Goal: Book appointment/travel/reservation

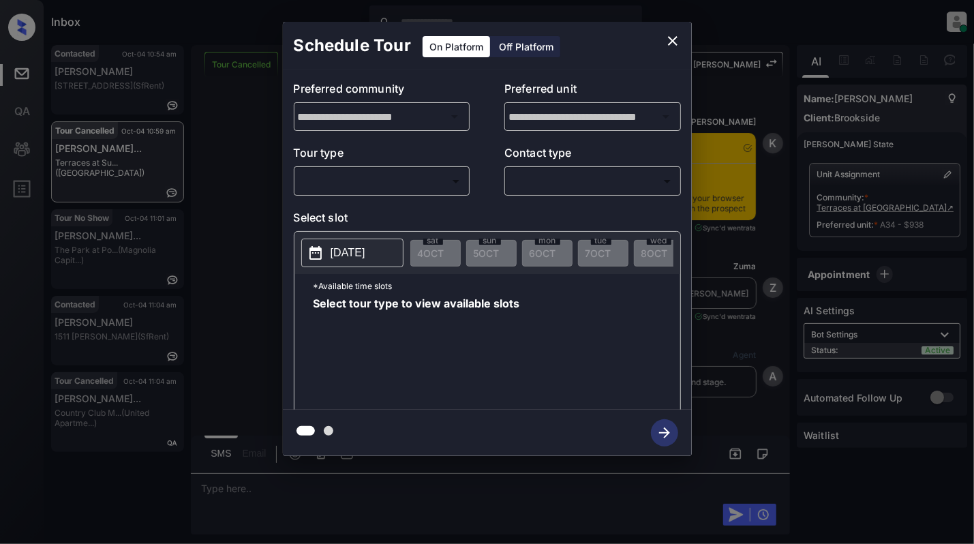
click at [355, 173] on body "Inbox [PERSON_NAME] Online Set yourself offline Set yourself on break Profile S…" at bounding box center [487, 272] width 974 height 544
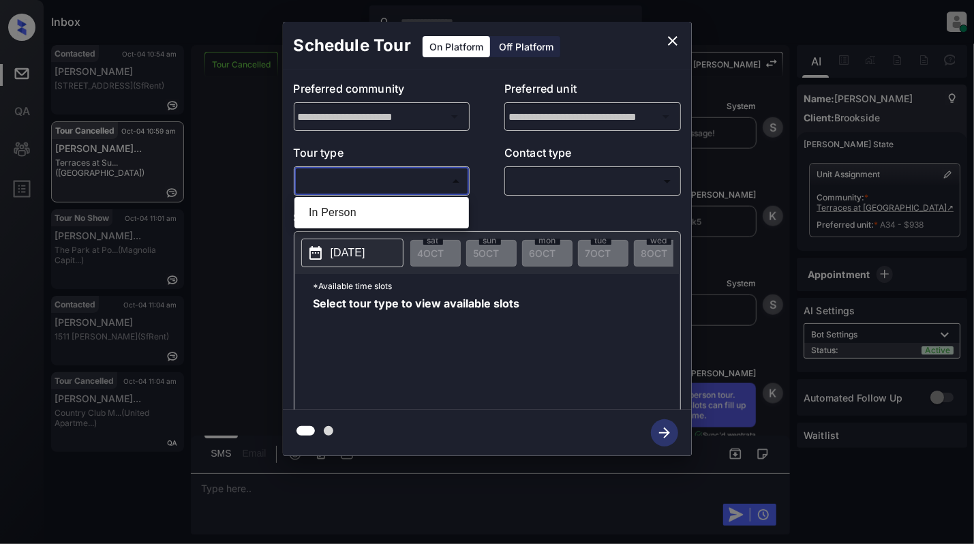
drag, startPoint x: 367, startPoint y: 213, endPoint x: 567, endPoint y: 188, distance: 201.9
click at [368, 214] on li "In Person" at bounding box center [382, 212] width 168 height 25
type input "********"
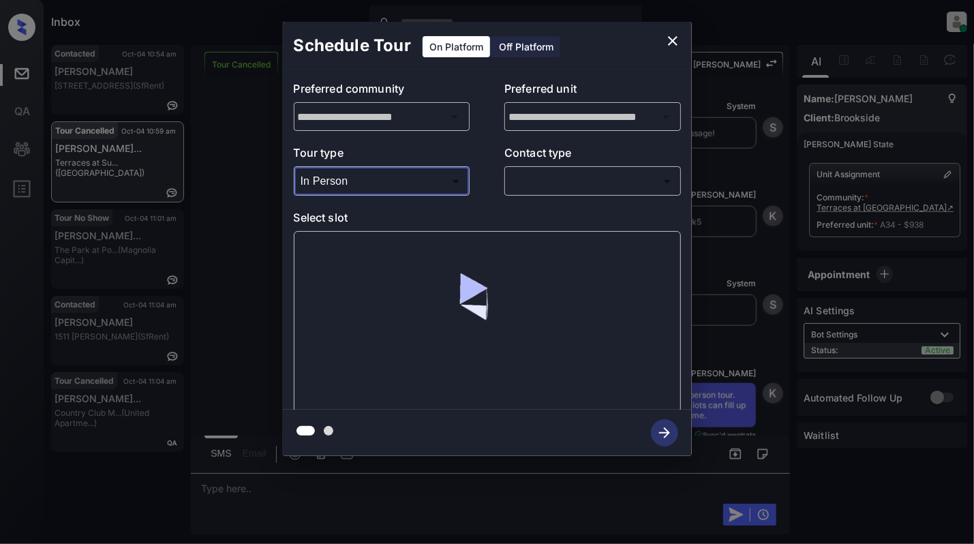
click at [578, 188] on body "Inbox Cynthia Montañez Online Set yourself offline Set yourself on break Profil…" at bounding box center [487, 272] width 974 height 544
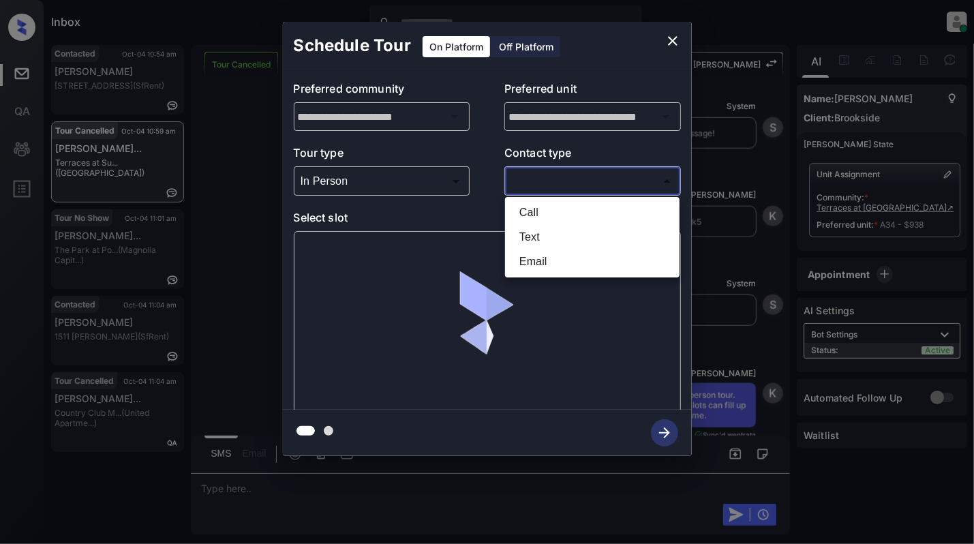
click at [546, 235] on li "Text" at bounding box center [592, 237] width 168 height 25
type input "****"
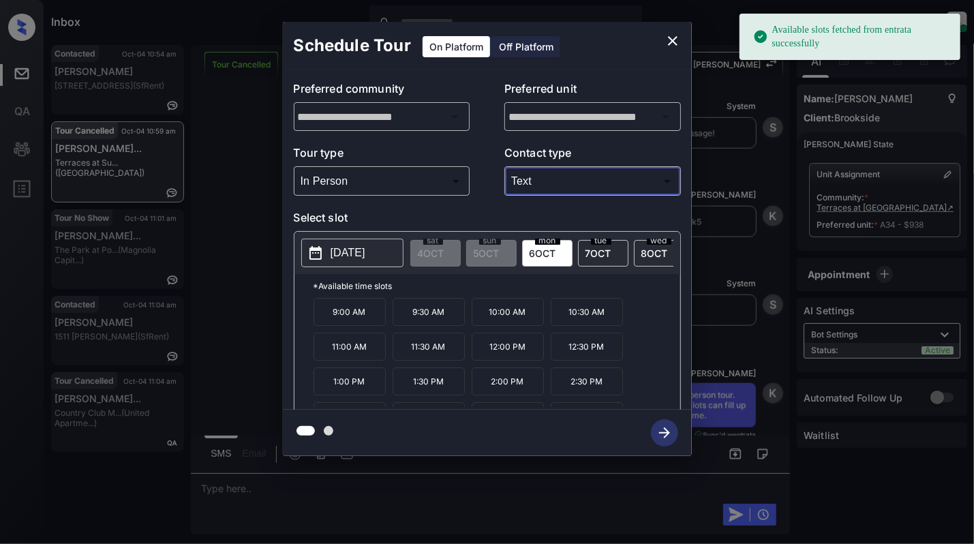
drag, startPoint x: 364, startPoint y: 322, endPoint x: 382, endPoint y: 322, distance: 17.7
click at [369, 320] on p "9:00 AM" at bounding box center [349, 312] width 72 height 28
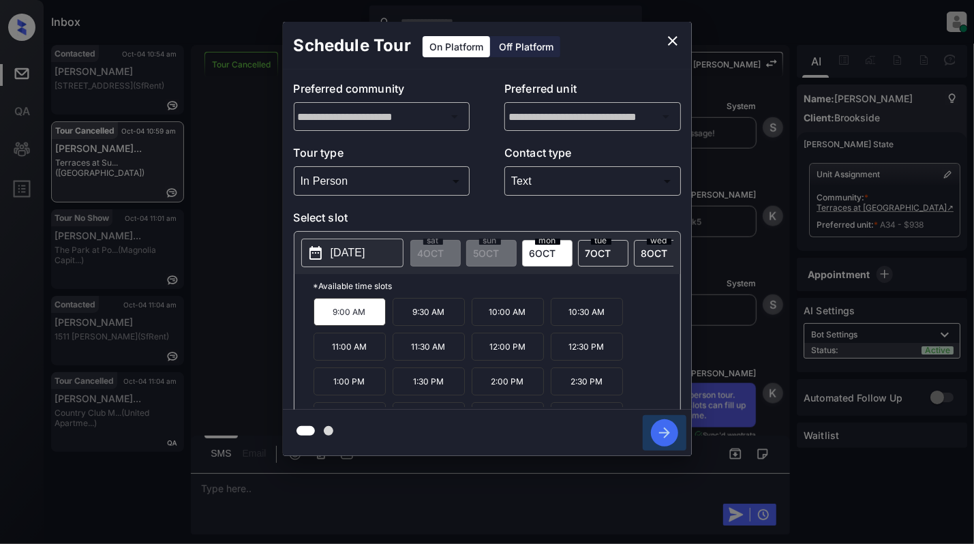
click at [653, 434] on icon "button" at bounding box center [664, 432] width 27 height 27
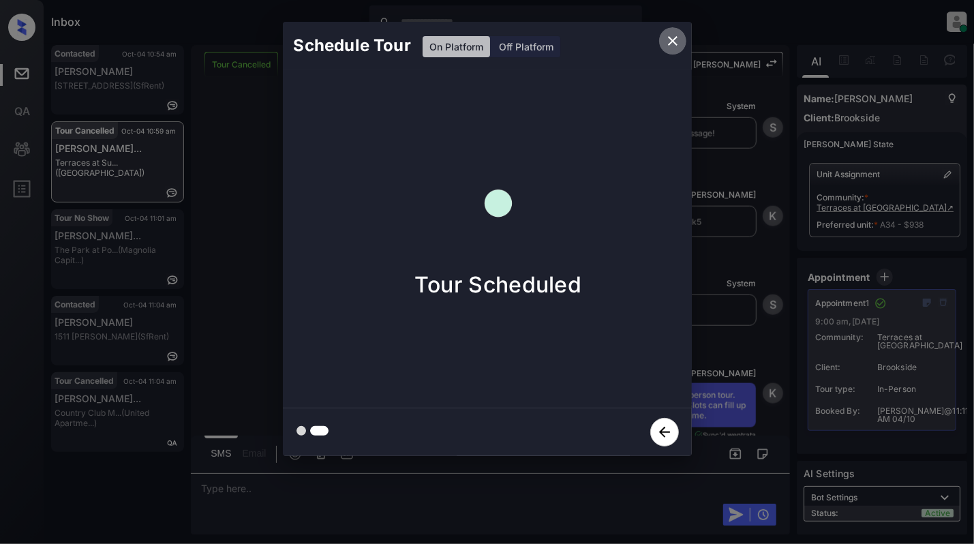
click at [673, 44] on icon "close" at bounding box center [672, 41] width 16 height 16
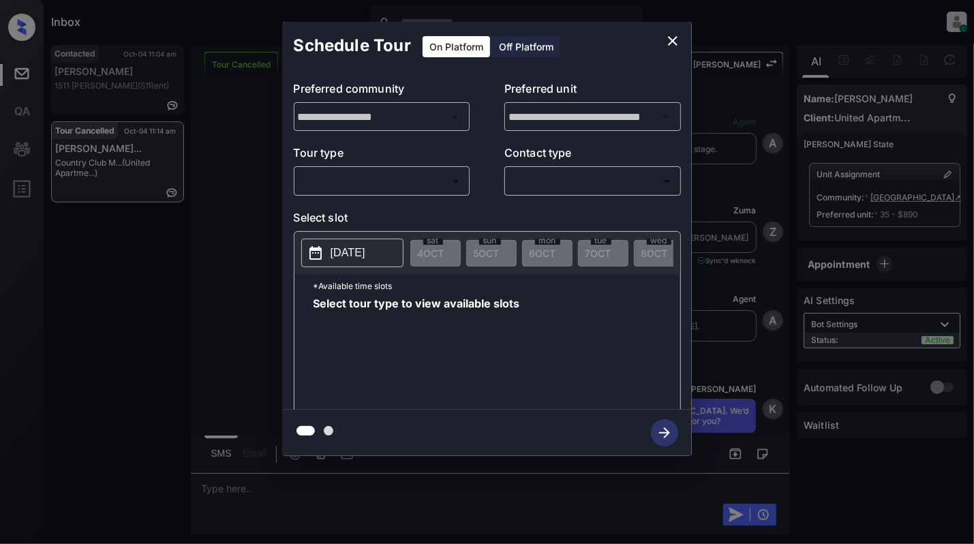
scroll to position [5741, 0]
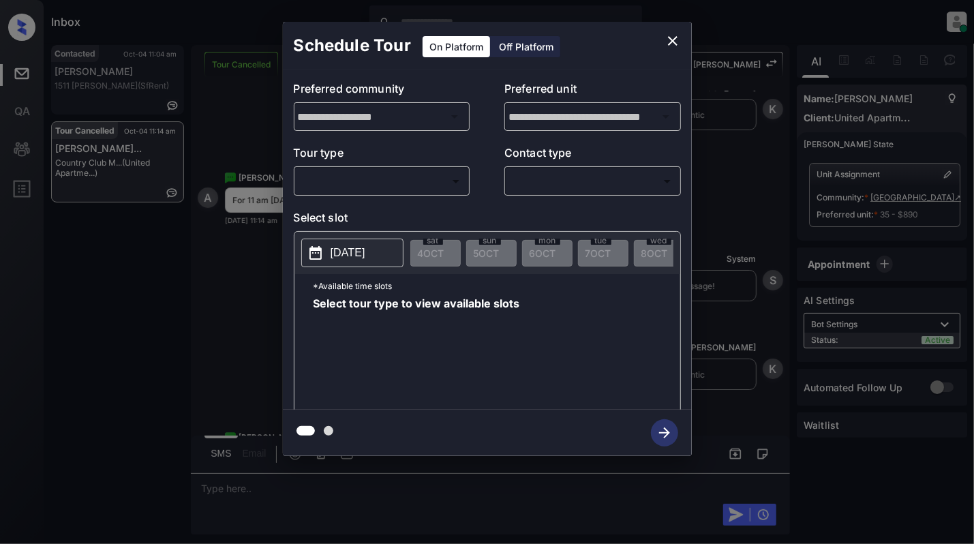
click at [382, 187] on body "Inbox Cynthia Montañez Online Set yourself offline Set yourself on break Profil…" at bounding box center [487, 272] width 974 height 544
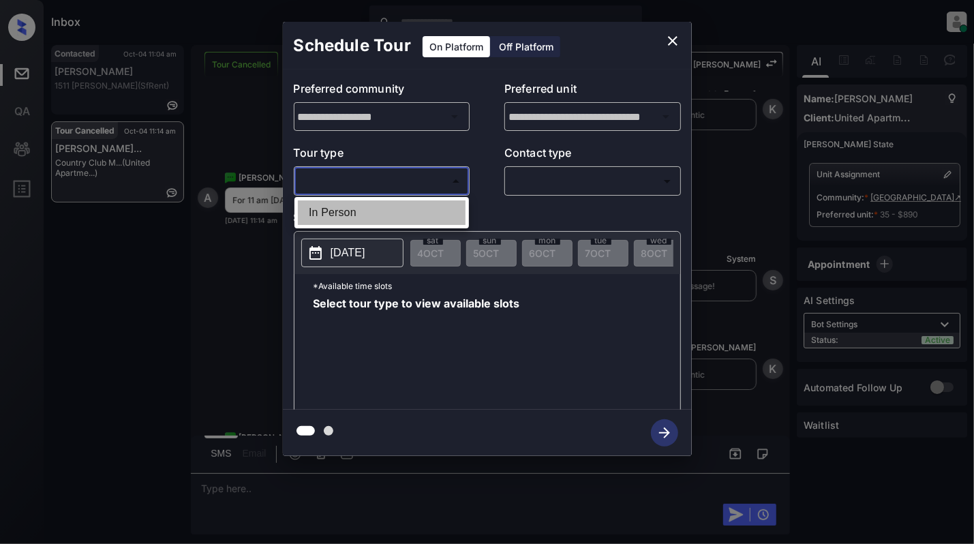
click at [376, 217] on li "In Person" at bounding box center [382, 212] width 168 height 25
type input "********"
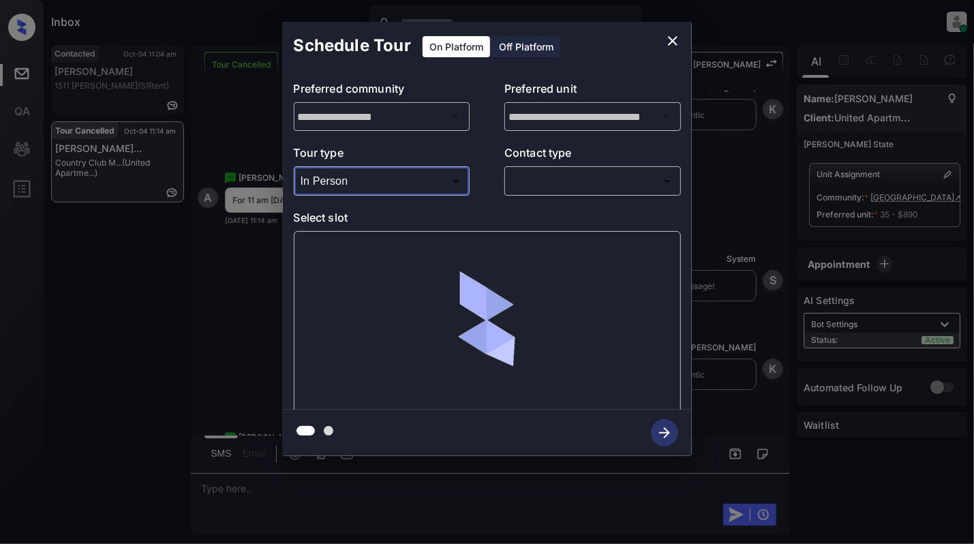
click at [610, 181] on body "Inbox Cynthia Montañez Online Set yourself offline Set yourself on break Profil…" at bounding box center [487, 272] width 974 height 544
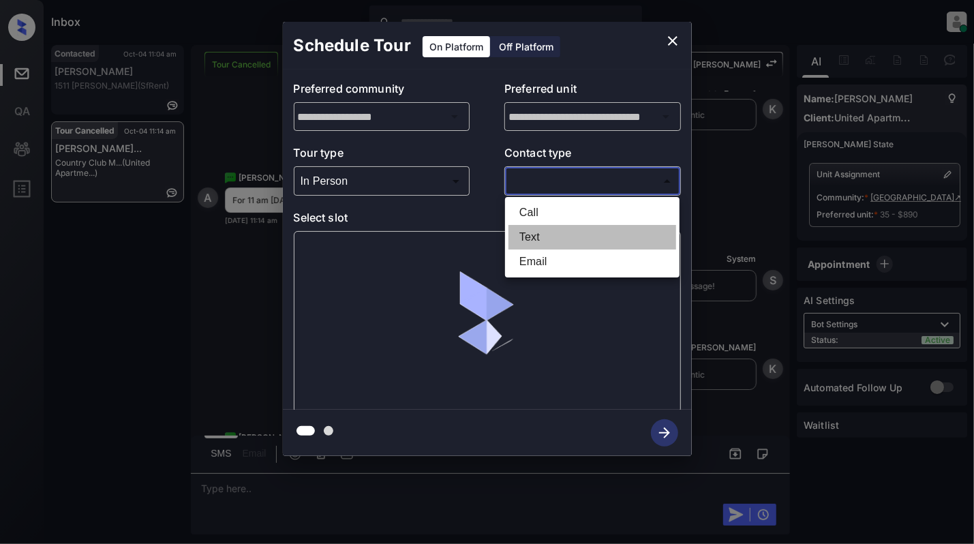
click at [542, 238] on li "Text" at bounding box center [592, 237] width 168 height 25
type input "****"
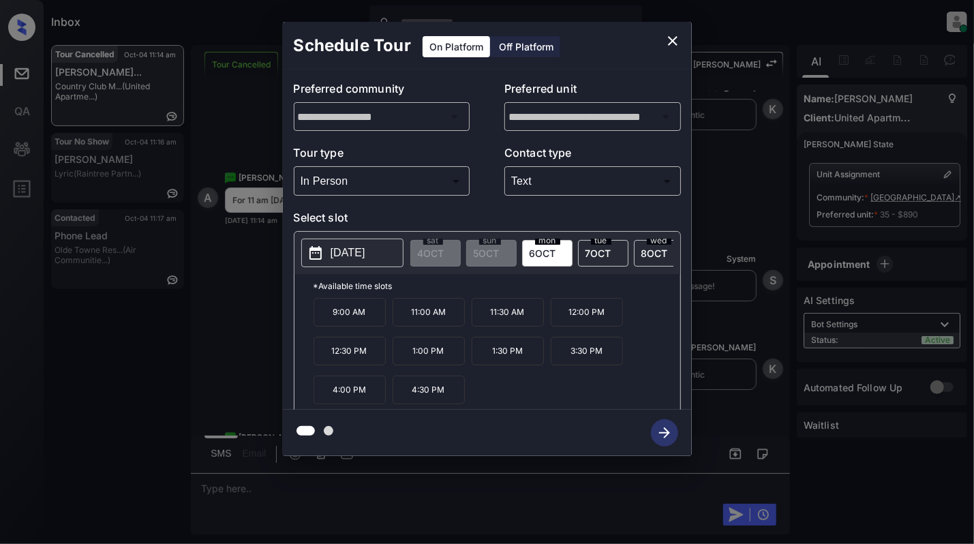
click at [674, 36] on icon "close" at bounding box center [672, 41] width 16 height 16
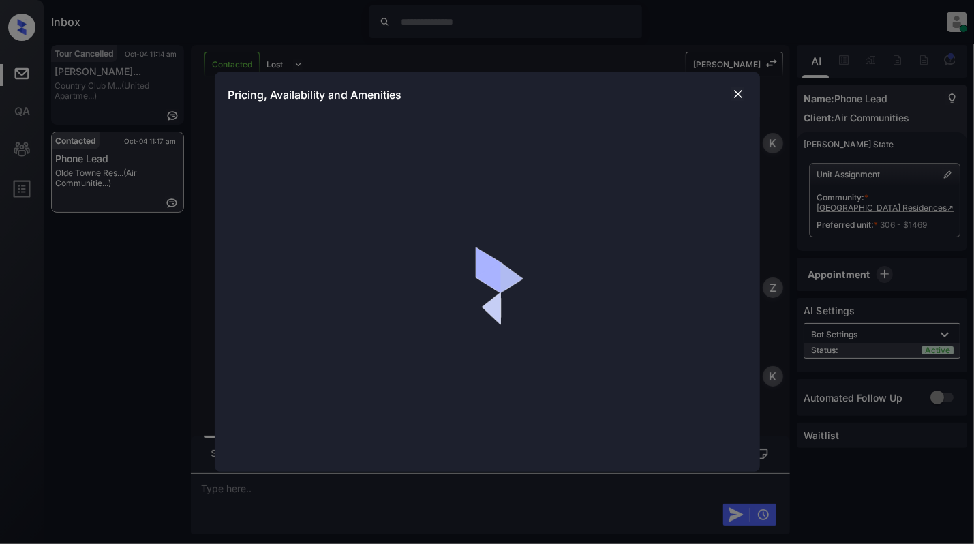
scroll to position [1297, 0]
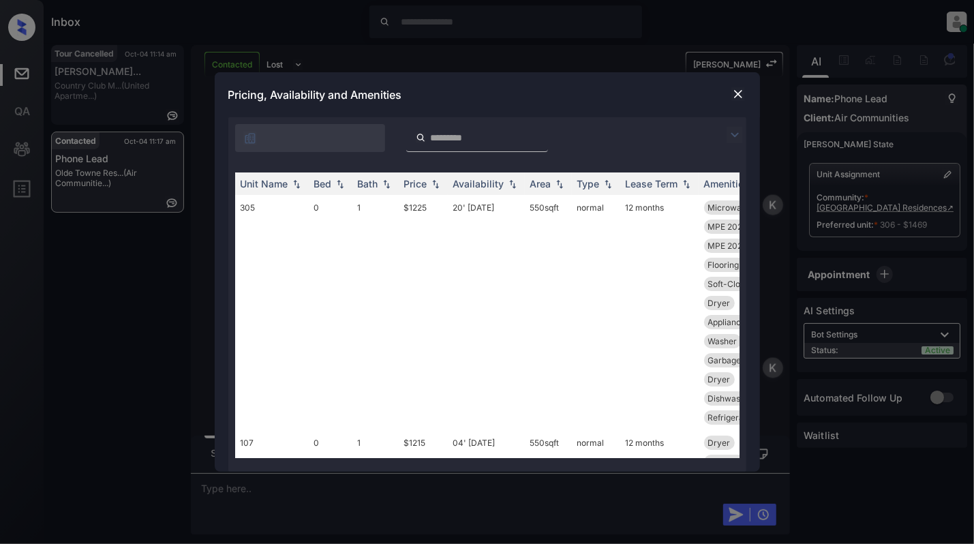
click at [461, 134] on input "search" at bounding box center [485, 138] width 112 height 12
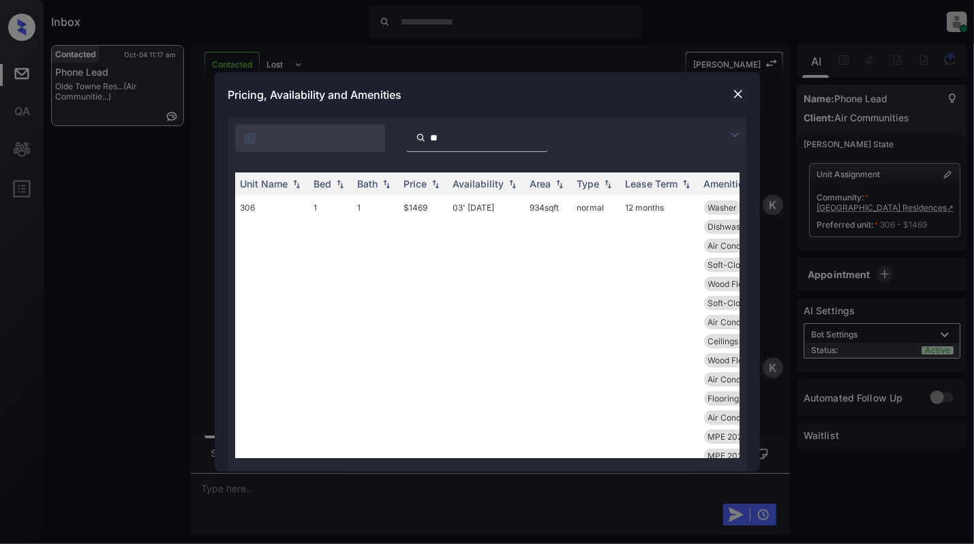
type input "*"
click at [741, 91] on img at bounding box center [738, 94] width 14 height 14
click at [341, 181] on img at bounding box center [340, 184] width 14 height 10
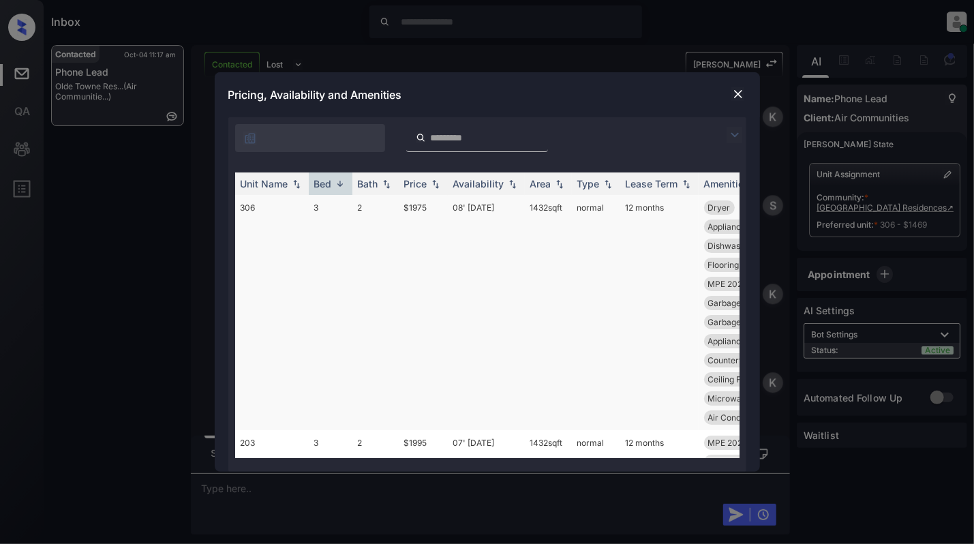
click at [268, 218] on td "306" at bounding box center [272, 312] width 74 height 235
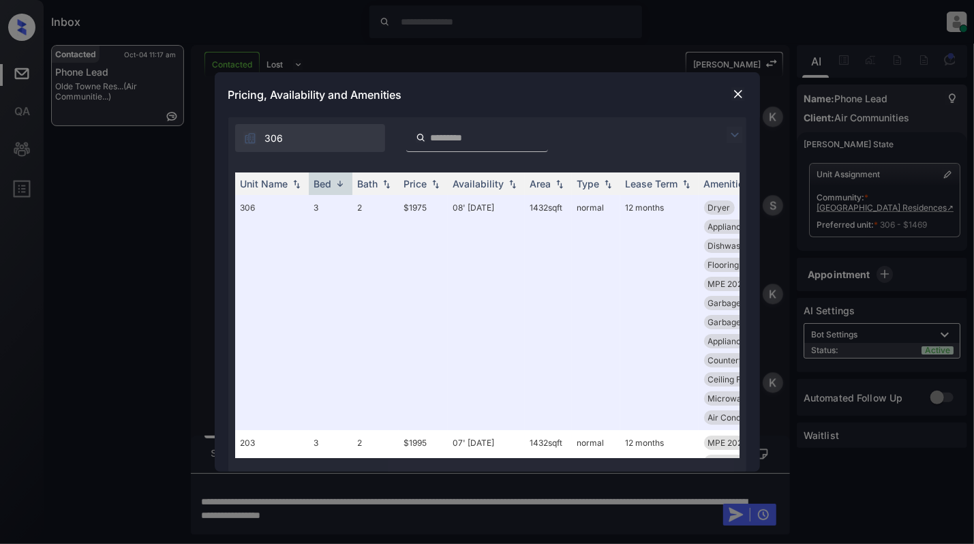
click at [737, 93] on img at bounding box center [738, 94] width 14 height 14
